Goal: Information Seeking & Learning: Compare options

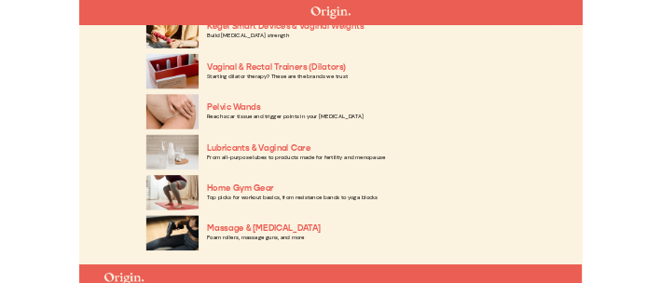
scroll to position [764, 0]
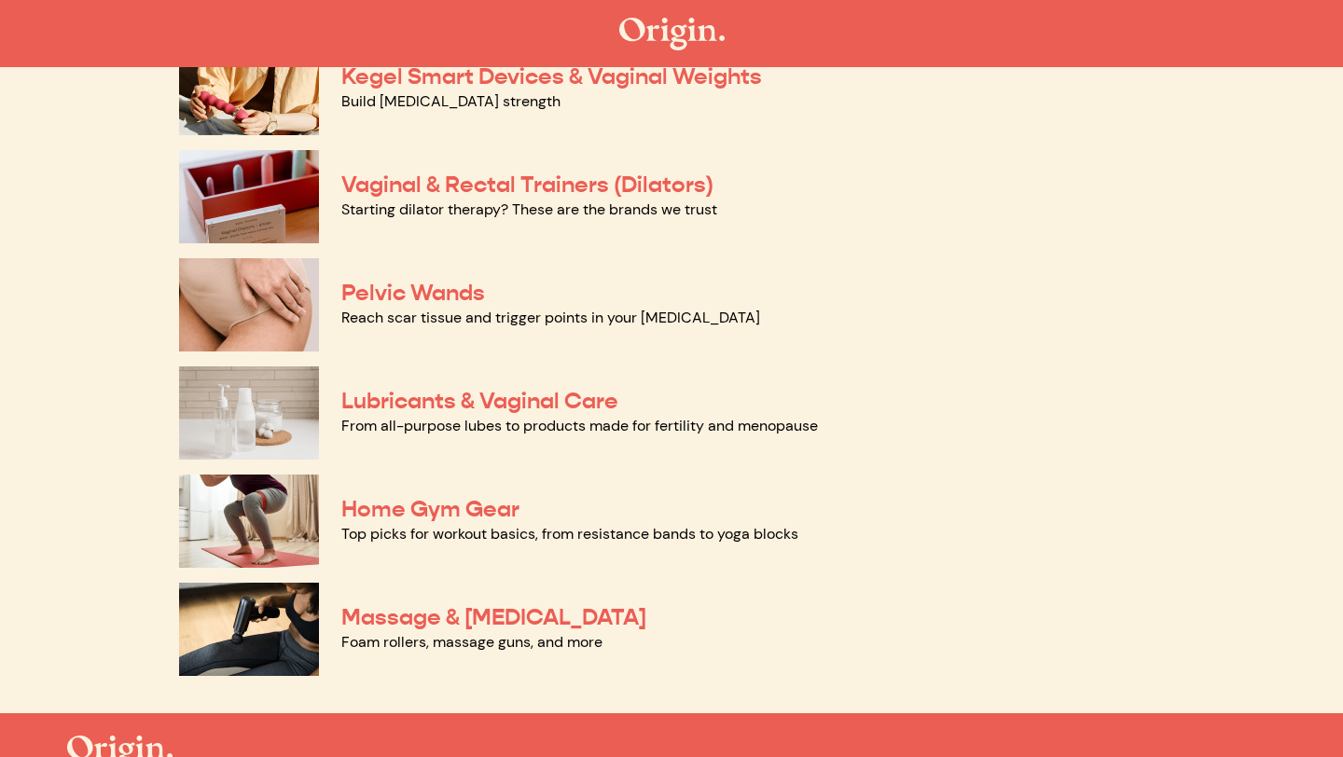
drag, startPoint x: 683, startPoint y: 506, endPoint x: 624, endPoint y: 378, distance: 141.5
click at [617, 360] on div "Support Belts & Belly Bands Relieve pain or support your belly before and after…" at bounding box center [671, 88] width 985 height 1205
click at [839, 382] on div "Lubricants & Vaginal Care From all-purpose lubes to products made for fertility…" at bounding box center [671, 413] width 985 height 108
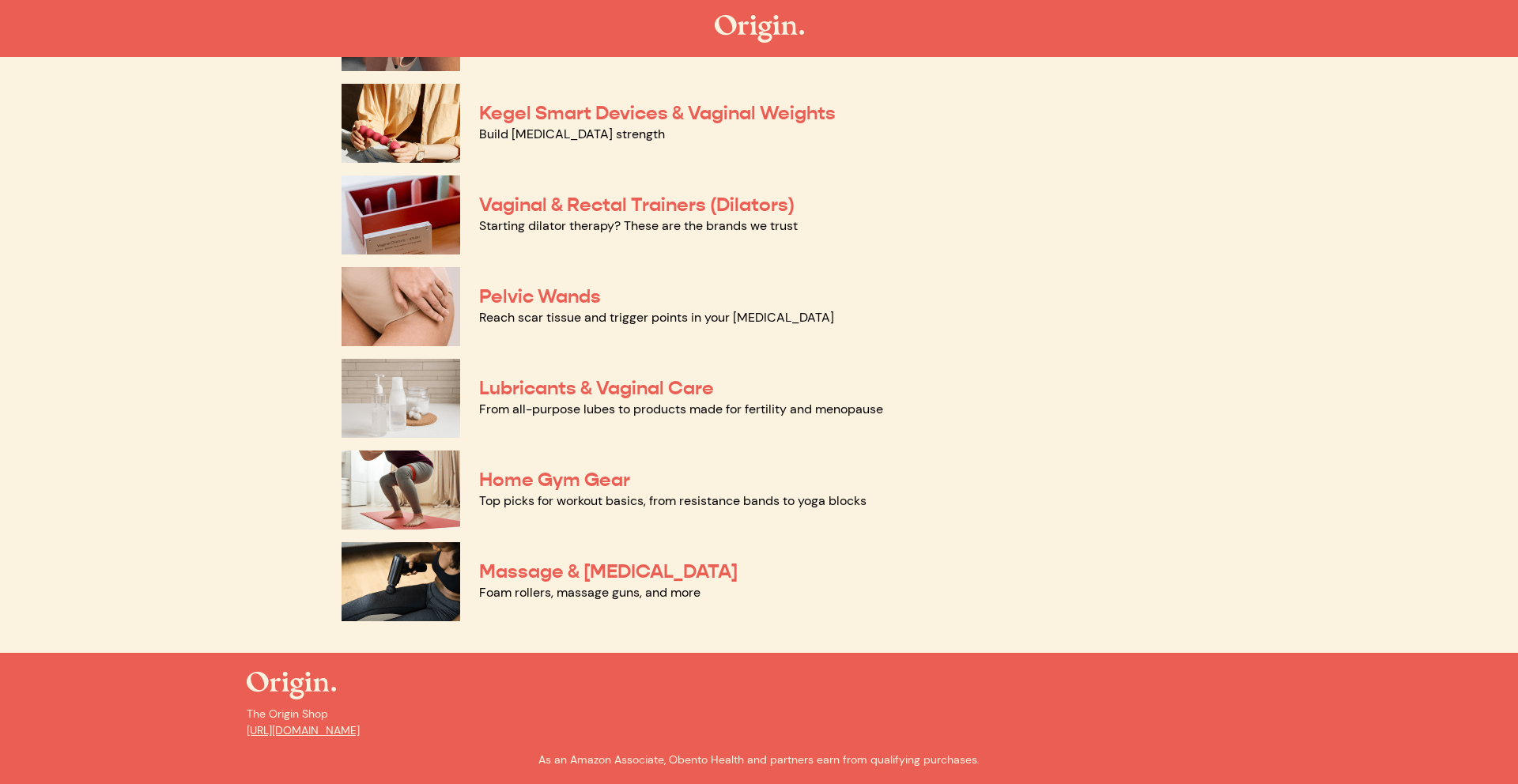
scroll to position [0, 0]
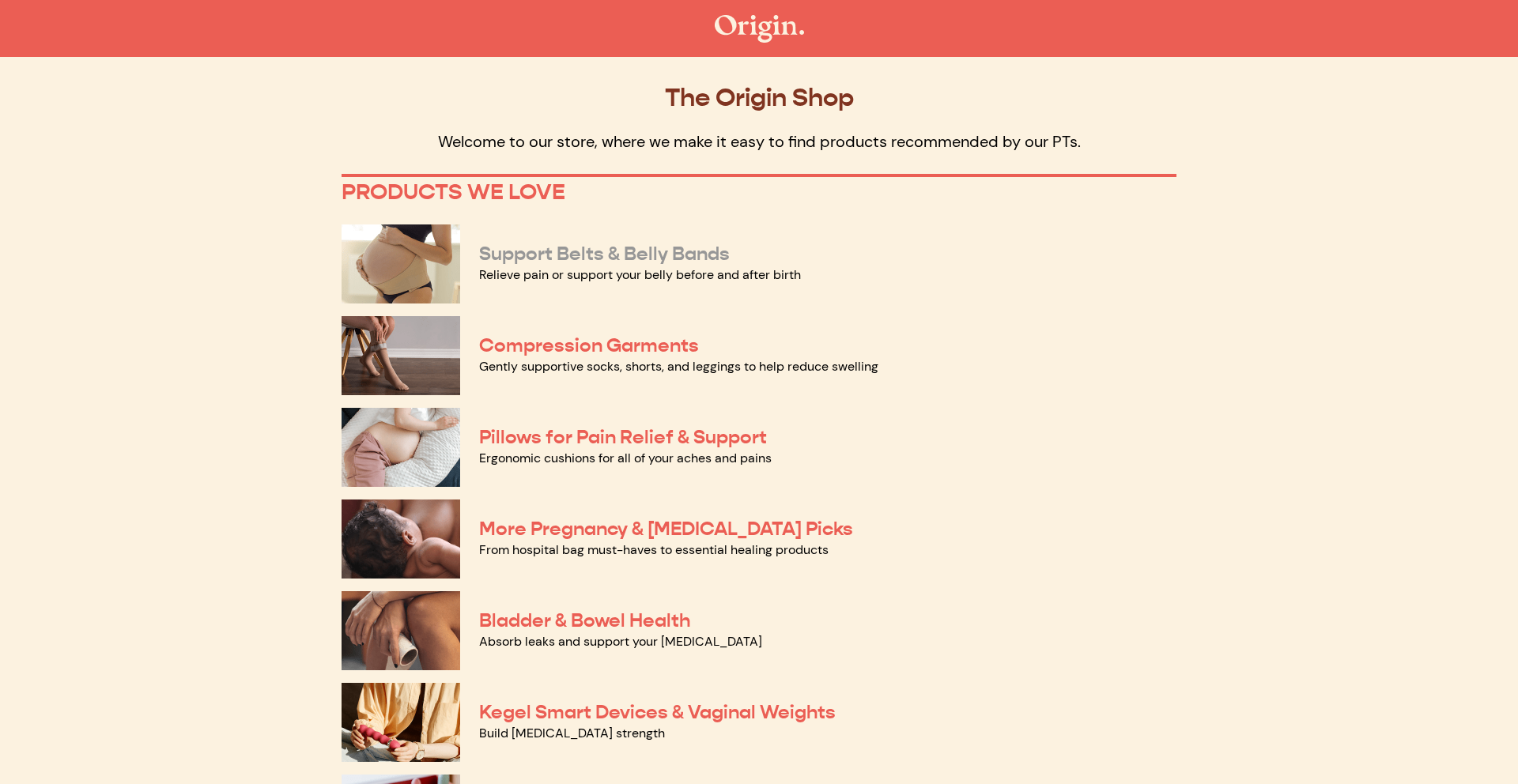
click at [697, 250] on link "Support Belts & Belly Bands" at bounding box center [605, 253] width 251 height 24
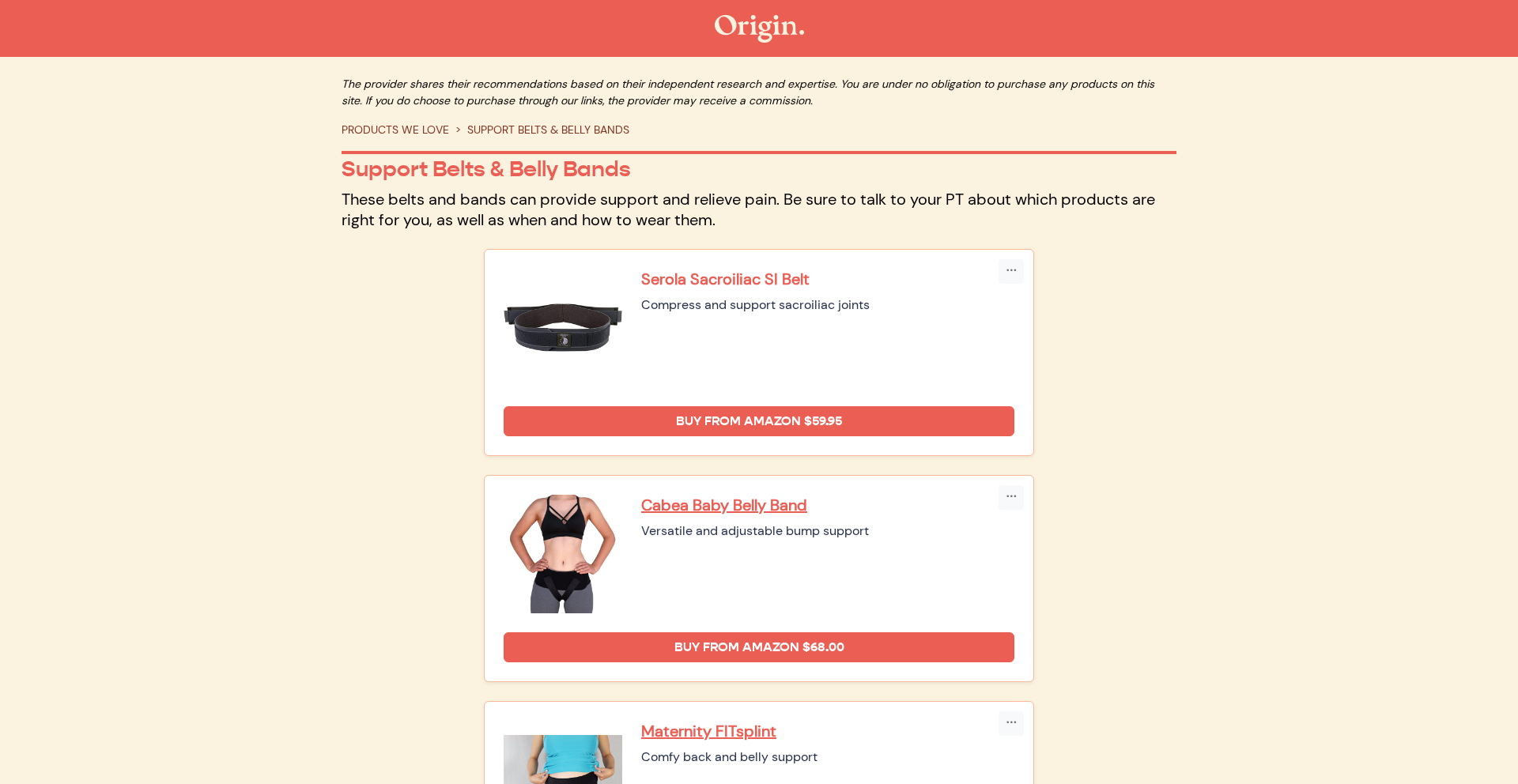
click at [770, 282] on p "Serola Sacroiliac SI Belt" at bounding box center [828, 279] width 373 height 20
click at [747, 506] on p "Cabea Baby Belly Band" at bounding box center [828, 505] width 373 height 20
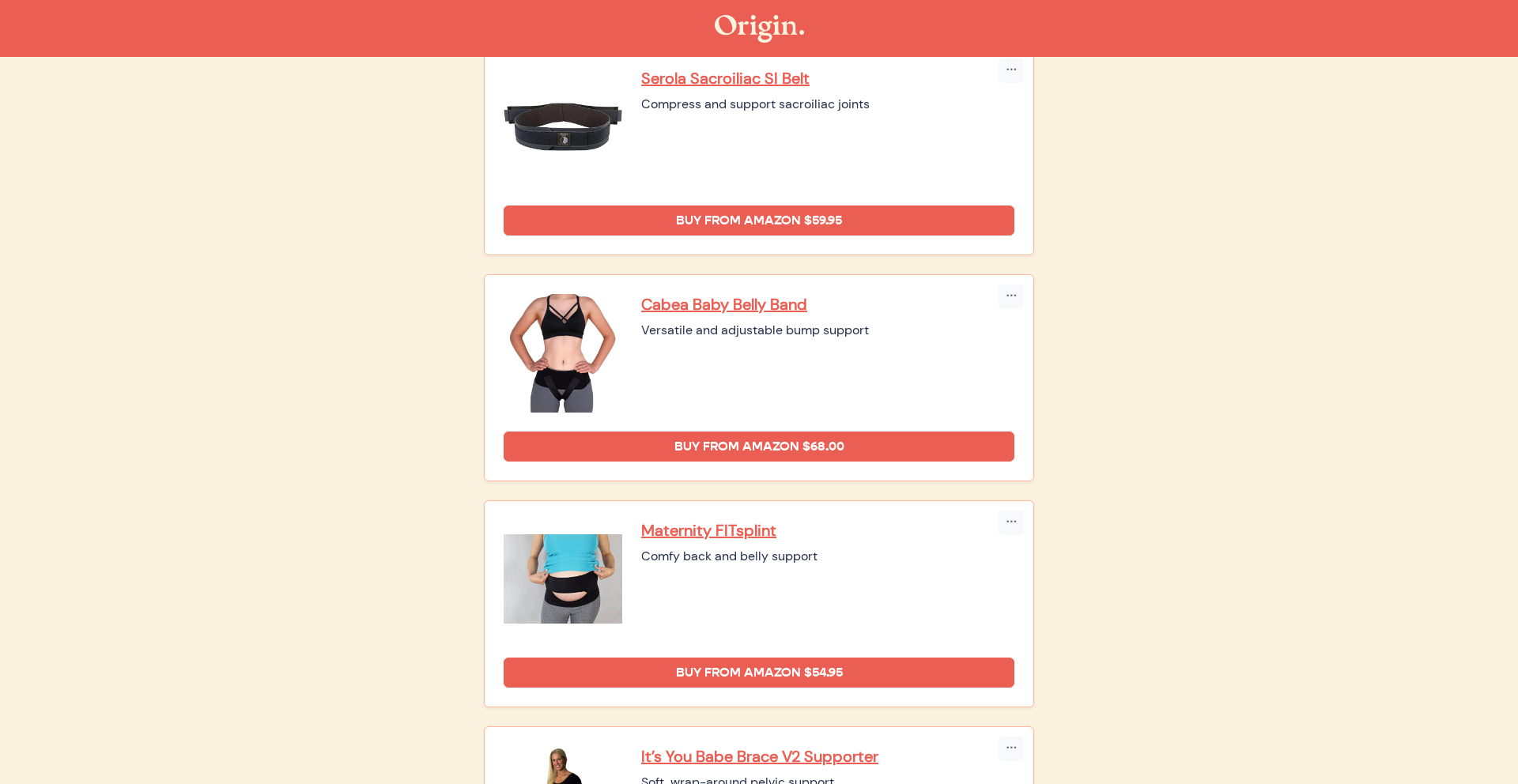
scroll to position [203, 0]
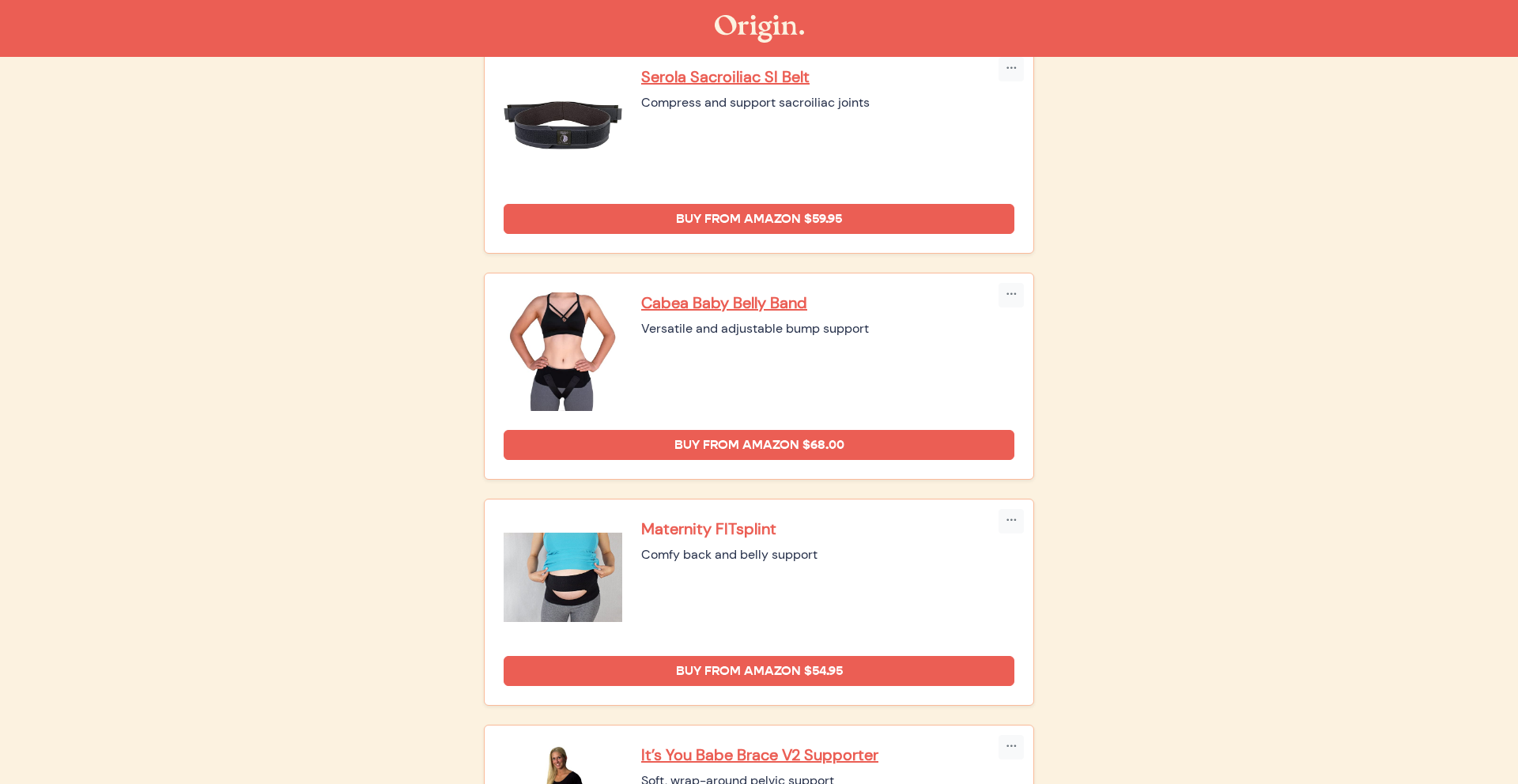
click at [723, 530] on p "Maternity FITsplint" at bounding box center [828, 529] width 373 height 20
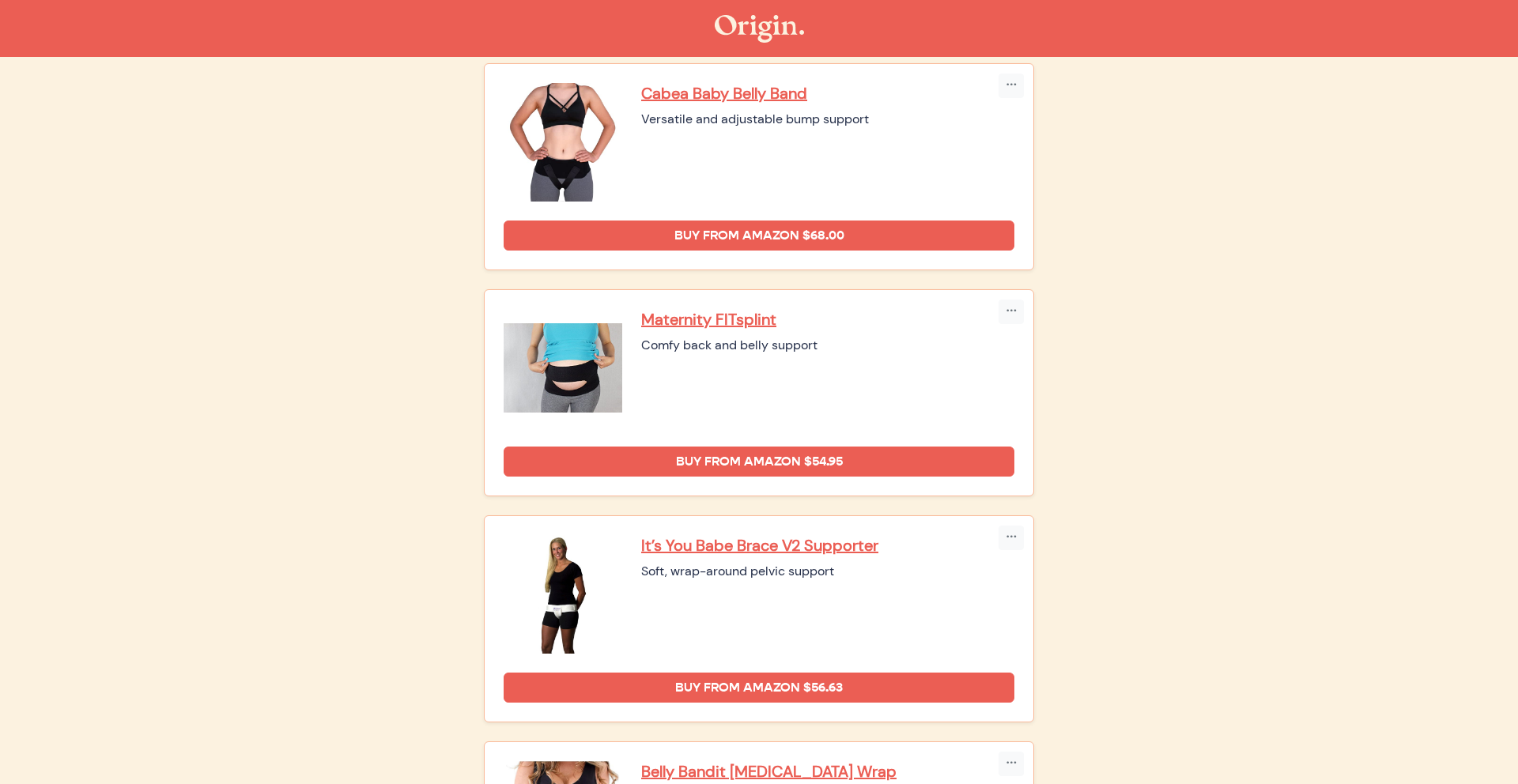
scroll to position [416, 0]
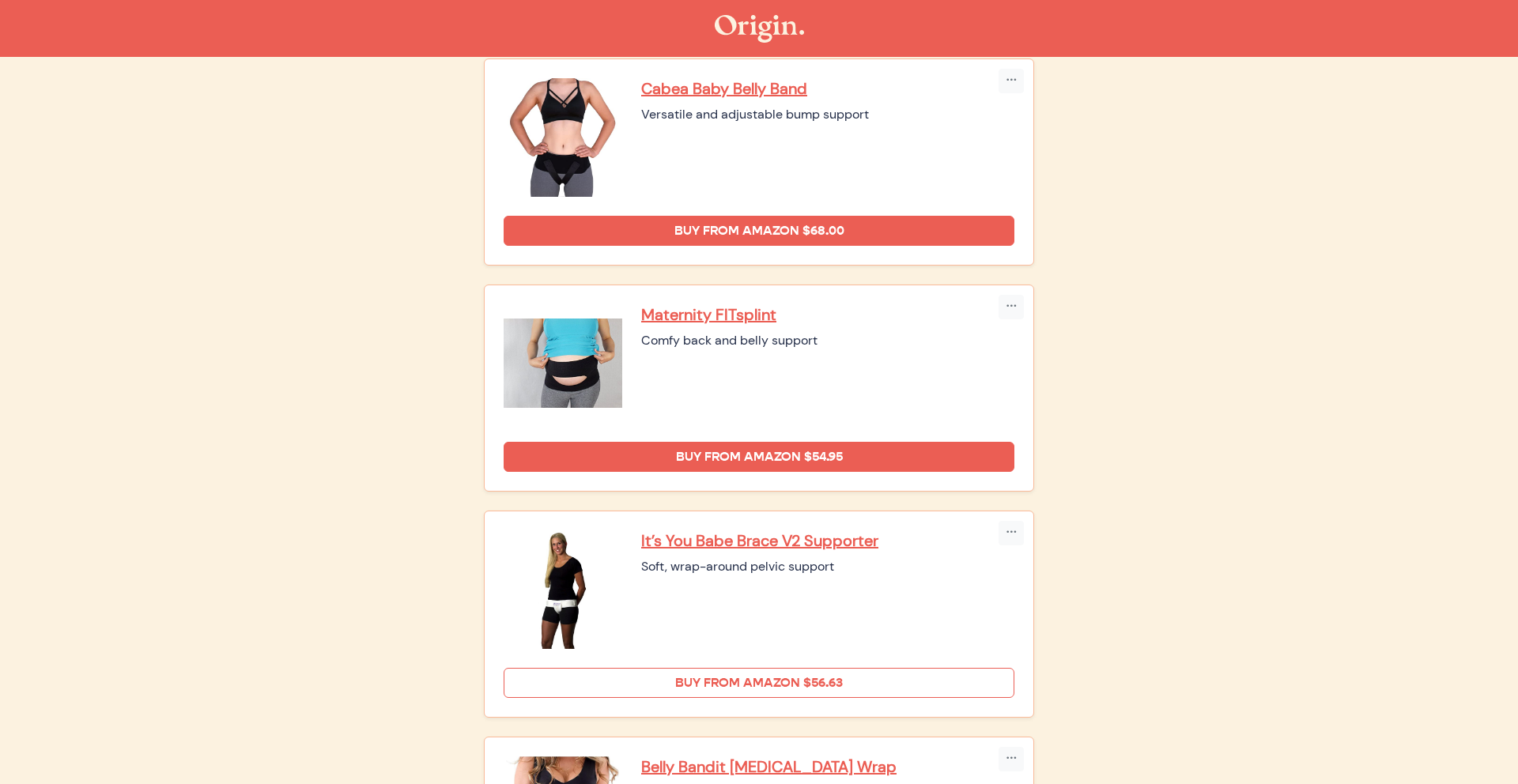
click at [721, 676] on link "Buy from Amazon $56.63" at bounding box center [759, 682] width 511 height 30
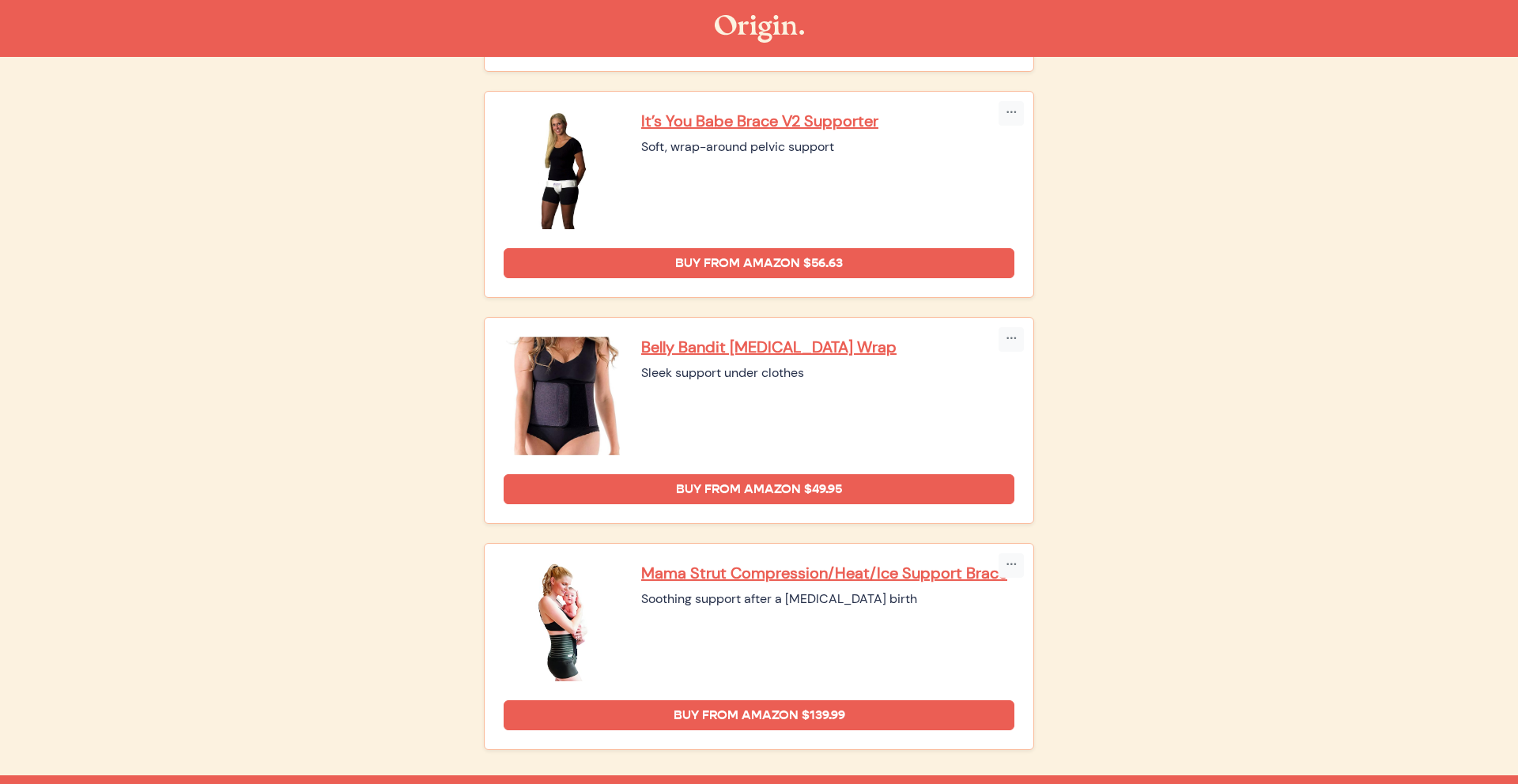
scroll to position [863, 0]
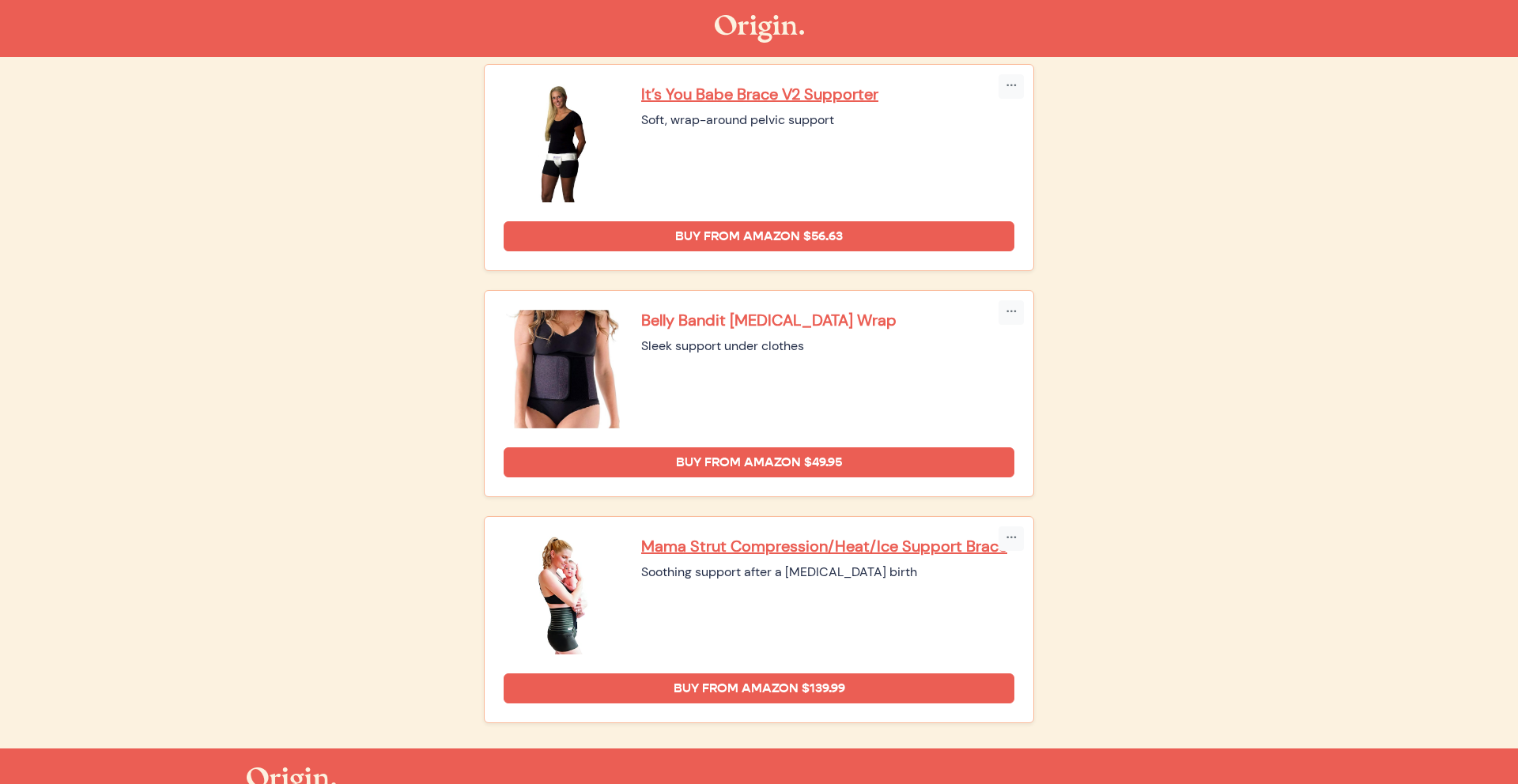
click at [797, 318] on p "Belly Bandit [MEDICAL_DATA] Wrap" at bounding box center [828, 320] width 373 height 20
click at [851, 551] on p "Mama Strut Compression/Heat/Ice Support Brace" at bounding box center [828, 546] width 373 height 20
